Goal: Information Seeking & Learning: Learn about a topic

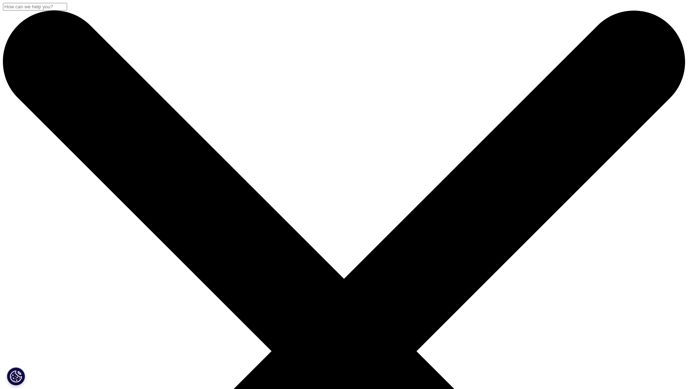
scroll to position [260, 428]
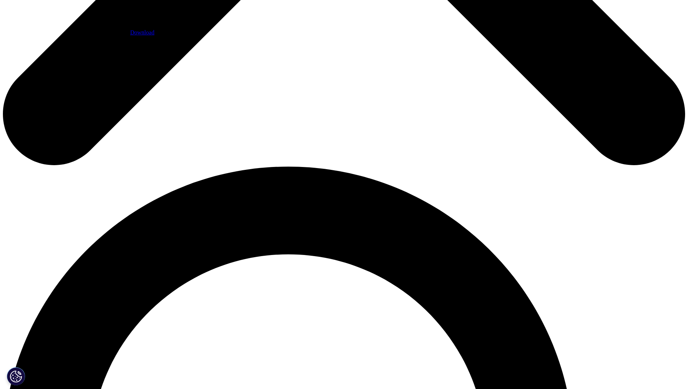
scroll to position [544, 0]
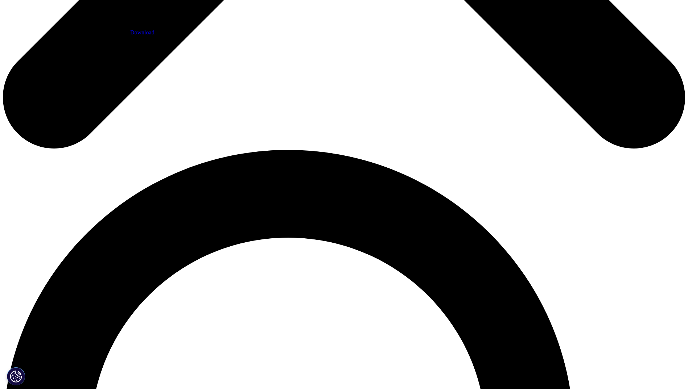
drag, startPoint x: 189, startPoint y: 198, endPoint x: 214, endPoint y: 198, distance: 24.3
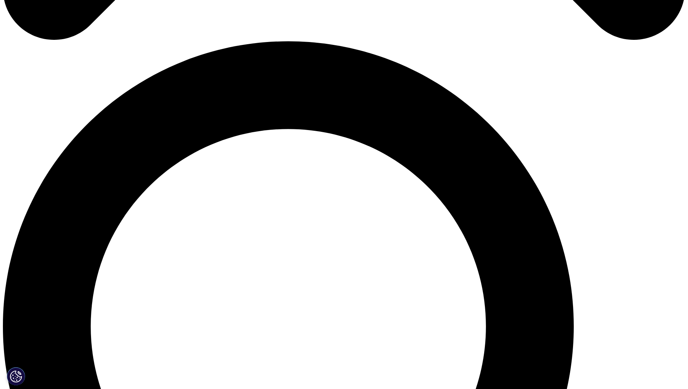
scroll to position [689, 0]
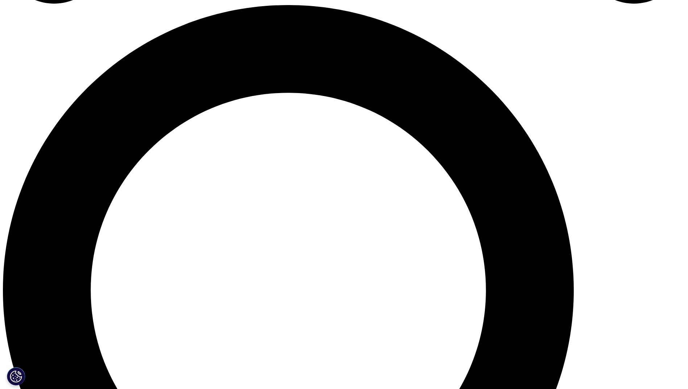
drag, startPoint x: 223, startPoint y: 164, endPoint x: 251, endPoint y: 165, distance: 27.9
drag, startPoint x: 253, startPoint y: 164, endPoint x: 265, endPoint y: 164, distance: 11.6
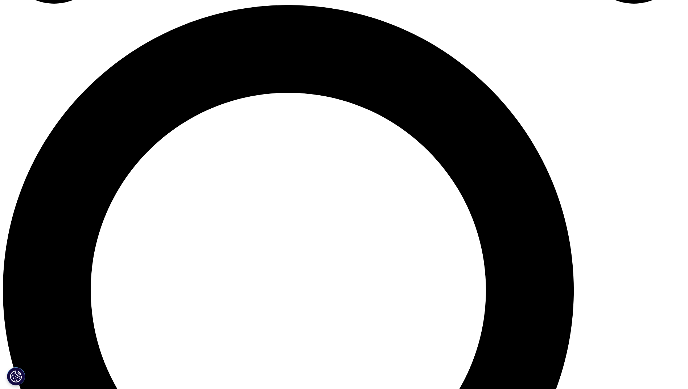
drag, startPoint x: 194, startPoint y: 165, endPoint x: 222, endPoint y: 165, distance: 27.9
drag, startPoint x: 222, startPoint y: 165, endPoint x: 300, endPoint y: 164, distance: 78.0
drag, startPoint x: 300, startPoint y: 164, endPoint x: 447, endPoint y: 165, distance: 146.9
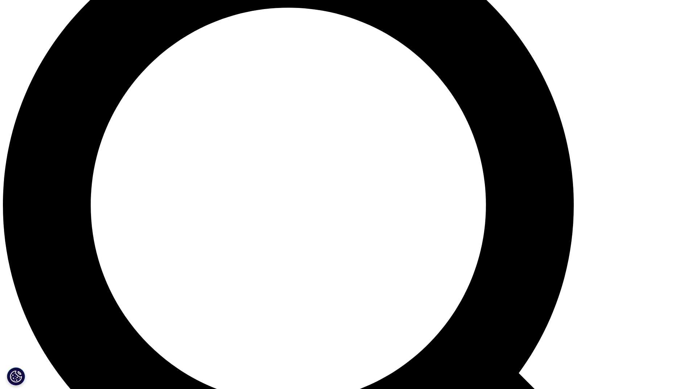
scroll to position [762, 0]
